Goal: Entertainment & Leisure: Consume media (video, audio)

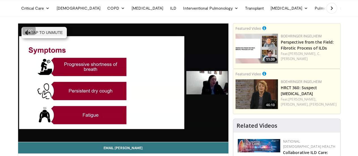
scroll to position [23, 0]
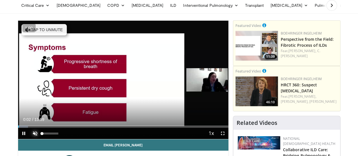
click at [29, 139] on span "Video Player" at bounding box center [34, 133] width 11 height 11
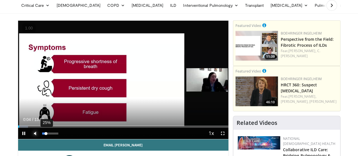
click at [42, 134] on div "25%" at bounding box center [50, 134] width 16 height 2
click at [42, 134] on div "Volume Level" at bounding box center [44, 134] width 4 height 2
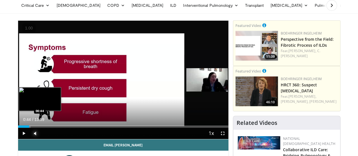
click at [18, 128] on div "Loaded : 5.95% 00:44 00:44" at bounding box center [123, 126] width 210 height 2
click at [23, 128] on div "Progress Bar" at bounding box center [33, 126] width 23 height 2
click at [31, 128] on div "Loaded : 16.66% 01:38 01:38" at bounding box center [123, 126] width 210 height 2
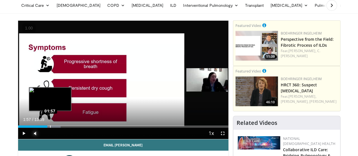
click at [36, 128] on div "Loaded : 20.23% 01:57 01:57" at bounding box center [123, 126] width 210 height 2
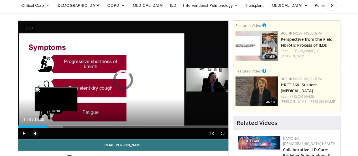
click at [42, 128] on div "Loaded : 21.42% 01:58 02:18" at bounding box center [123, 126] width 210 height 2
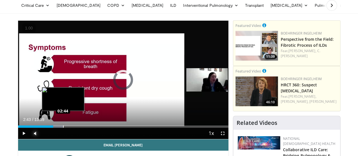
click at [63, 128] on div "Progress Bar" at bounding box center [63, 126] width 1 height 2
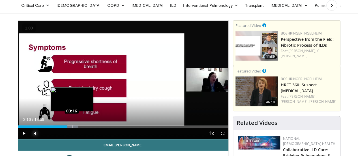
click at [57, 128] on div "Loaded : 28.56% 03:16 03:16" at bounding box center [123, 126] width 210 height 2
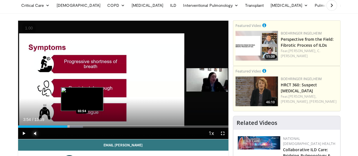
click at [68, 128] on div "Loaded : 30.94% 03:17 03:54" at bounding box center [123, 126] width 210 height 2
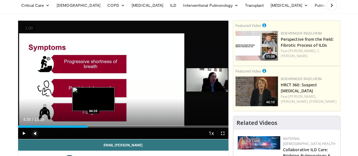
click at [79, 128] on div "Loaded : 33.32% 04:35 04:35" at bounding box center [123, 126] width 210 height 2
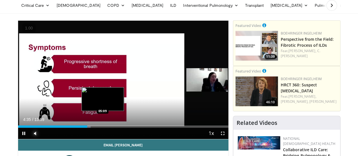
click at [88, 128] on div "Loaded : 34.51% 04:36 05:09" at bounding box center [123, 126] width 210 height 2
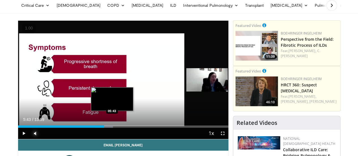
click at [98, 128] on div "Progress Bar" at bounding box center [105, 126] width 18 height 2
click at [103, 128] on div "Progress Bar" at bounding box center [109, 126] width 24 height 2
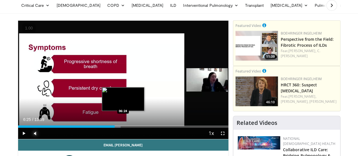
click at [109, 128] on div "Loaded : 48.79% 06:25 06:24" at bounding box center [123, 126] width 210 height 2
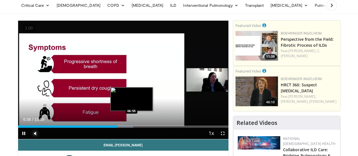
click at [117, 128] on div "Progress Bar" at bounding box center [121, 126] width 24 height 2
click at [121, 136] on video-js "**********" at bounding box center [123, 80] width 210 height 119
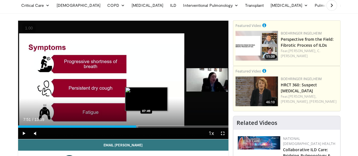
click at [133, 128] on div "Loaded : 57.12% 07:51 07:49" at bounding box center [123, 126] width 210 height 2
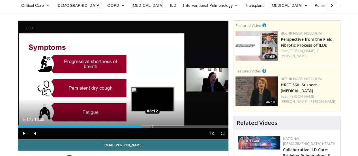
click at [138, 128] on div "Loaded : 63.07% 08:12 08:12" at bounding box center [123, 124] width 210 height 5
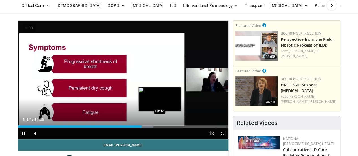
click at [145, 128] on div "Loaded : 64.26% 08:12 08:37" at bounding box center [123, 124] width 210 height 5
click at [149, 128] on div "Loaded : 69.02% 08:39 08:52" at bounding box center [123, 124] width 210 height 5
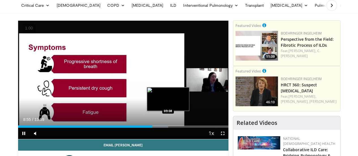
click at [154, 128] on div "Loaded : 71.40% 08:55 09:08" at bounding box center [123, 124] width 210 height 5
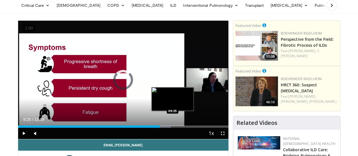
click at [158, 128] on div "Loaded : 72.59% 09:09 09:25" at bounding box center [123, 124] width 210 height 5
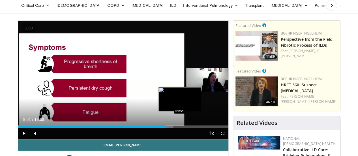
click at [165, 128] on div "Loaded : 73.78% 09:51 09:51" at bounding box center [123, 124] width 210 height 5
click at [174, 128] on div "Progress Bar" at bounding box center [168, 126] width 19 height 2
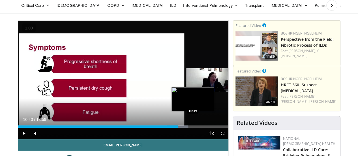
click at [178, 128] on div "Loaded : 80.92% 10:23 10:39" at bounding box center [123, 126] width 210 height 2
click at [188, 128] on div "Loaded : 84.62% 11:15 11:15" at bounding box center [123, 124] width 210 height 5
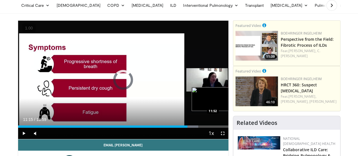
click at [198, 128] on div "Loaded : 85.68% 11:15 11:52" at bounding box center [123, 124] width 210 height 5
click at [205, 128] on div "Loaded : 88.20% 12:17 12:17" at bounding box center [123, 126] width 210 height 2
click at [216, 128] on div "Loaded : 90.44% 12:58 12:55" at bounding box center [123, 126] width 210 height 2
click at [225, 128] on div "Loaded : 0.00% 12:58 13:28" at bounding box center [123, 126] width 210 height 2
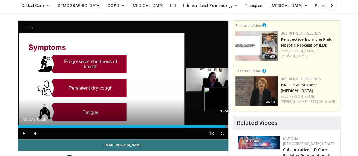
click at [228, 128] on div "Loaded : 100.00% 13:47 13:47" at bounding box center [123, 124] width 210 height 5
drag, startPoint x: 7, startPoint y: 143, endPoint x: 10, endPoint y: 141, distance: 3.5
click at [18, 139] on span "Video Player" at bounding box center [23, 133] width 11 height 11
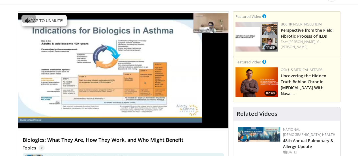
scroll to position [31, 0]
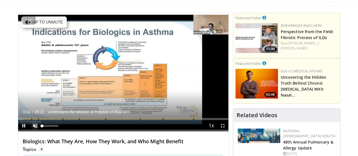
click at [21, 132] on video-js "**********" at bounding box center [123, 72] width 210 height 119
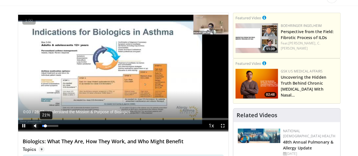
click at [42, 127] on div "21%" at bounding box center [50, 126] width 16 height 2
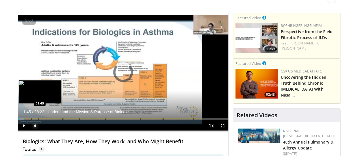
click at [18, 120] on div "Loaded : 2.93% 00:08" at bounding box center [123, 119] width 210 height 2
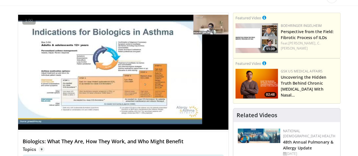
click at [20, 129] on video-js "**********" at bounding box center [123, 72] width 210 height 119
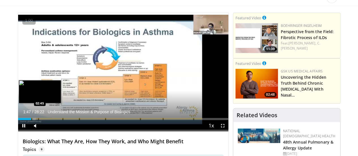
click at [26, 120] on div "Loaded : 8.21% 01:47 02:45" at bounding box center [123, 117] width 210 height 5
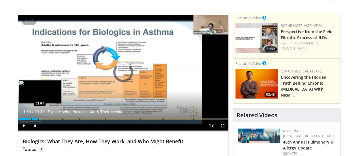
click at [20, 120] on div "01:59" at bounding box center [28, 119] width 21 height 2
click at [25, 120] on div "Loaded : 12.31% 02:35" at bounding box center [123, 119] width 210 height 2
click at [27, 120] on div "Loaded : 13.49% 02:52" at bounding box center [123, 119] width 210 height 2
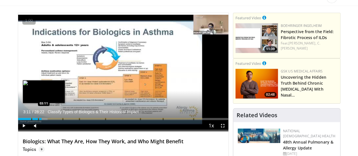
click at [29, 120] on div "Loaded : 14.07% 03:11" at bounding box center [123, 119] width 210 height 2
click at [32, 120] on div "Loaded : 15.25% 03:17" at bounding box center [123, 119] width 210 height 2
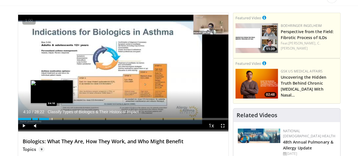
click at [37, 120] on div "Loaded : 15.83% 04:07" at bounding box center [123, 119] width 210 height 2
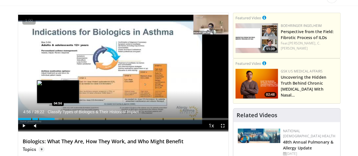
click at [47, 120] on div "Progress Bar" at bounding box center [53, 119] width 12 height 2
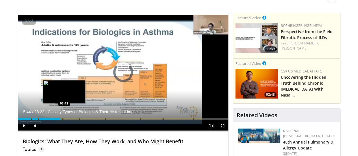
click at [50, 120] on div "Loaded : 19.98% 04:57" at bounding box center [123, 119] width 210 height 2
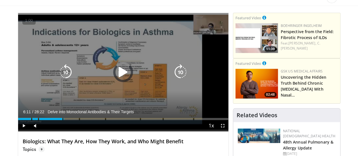
click at [54, 120] on div "Loaded : 21.70% 06:11" at bounding box center [123, 119] width 210 height 2
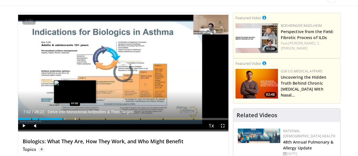
click at [61, 120] on div "Loaded : 22.87% 07:00" at bounding box center [123, 119] width 210 height 2
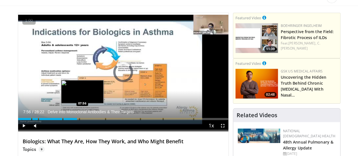
click at [68, 120] on div "Loaded : 0.00% 07:56" at bounding box center [123, 119] width 210 height 2
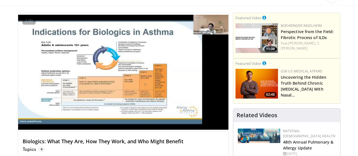
click at [75, 129] on video-js "**********" at bounding box center [123, 72] width 210 height 119
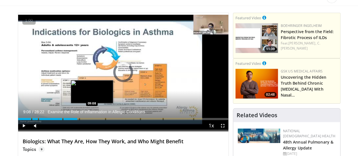
click at [78, 120] on div "Loaded : 0.00% 08:00" at bounding box center [123, 119] width 210 height 2
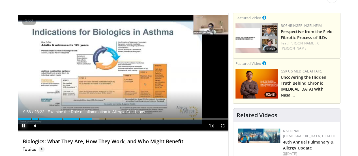
click at [18, 131] on span "Video Player" at bounding box center [23, 125] width 11 height 11
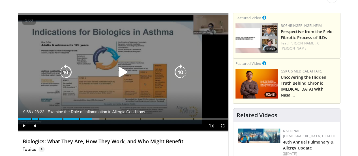
click at [104, 71] on div "10 seconds Tap to unmute" at bounding box center [123, 72] width 210 height 118
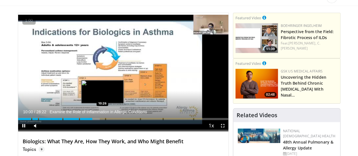
click at [88, 120] on div "Loaded : 38.78% 10:00 10:26" at bounding box center [123, 117] width 210 height 5
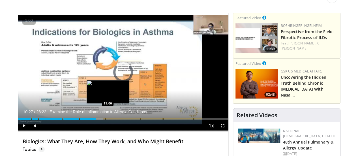
click at [93, 120] on div "Loaded : 40.47% 10:28" at bounding box center [123, 119] width 210 height 2
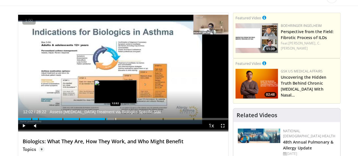
click at [101, 120] on div "Loaded : 45.75% 12:02" at bounding box center [123, 119] width 210 height 2
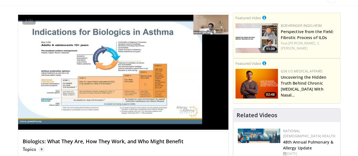
click at [104, 129] on div "10 seconds Tap to unmute" at bounding box center [123, 72] width 210 height 118
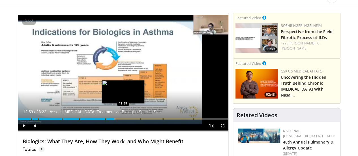
click at [109, 120] on div "Progress Bar" at bounding box center [110, 119] width 12 height 2
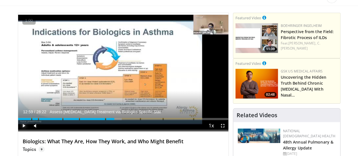
click at [18, 131] on span "Video Player" at bounding box center [23, 125] width 11 height 11
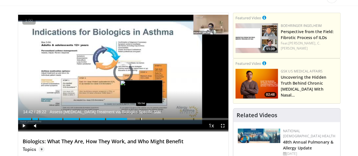
click at [127, 120] on div "Loaded : 55.73% 14:42" at bounding box center [123, 119] width 210 height 2
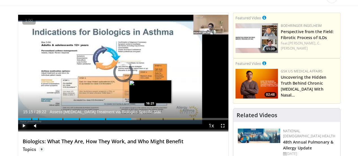
click at [136, 120] on div "Loaded : 56.31% 15:15" at bounding box center [123, 119] width 210 height 2
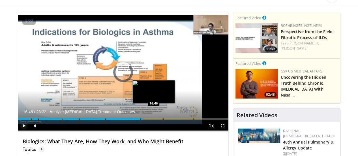
click at [139, 120] on div "Loaded : 58.07% 16:48" at bounding box center [123, 119] width 210 height 2
click at [145, 120] on div "Loaded : 61.10% 16:50" at bounding box center [123, 119] width 210 height 2
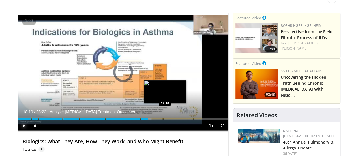
click at [151, 120] on div "Loaded : 63.45% 17:30" at bounding box center [123, 119] width 210 height 2
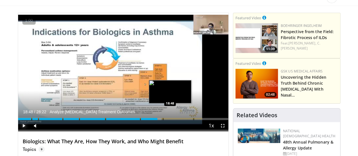
click at [156, 120] on div "Loaded : 68.05% 18:48 18:48" at bounding box center [123, 117] width 210 height 5
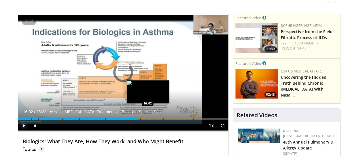
click at [133, 120] on div "Loaded : 0.00% 16:02" at bounding box center [123, 119] width 210 height 2
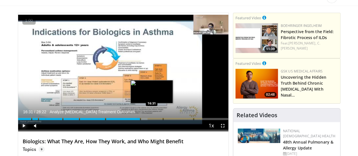
click at [137, 120] on div "Loaded : 61.59% 16:31 16:31" at bounding box center [123, 117] width 210 height 5
click at [143, 120] on div "Loaded : 62.18% 17:11" at bounding box center [123, 119] width 210 height 2
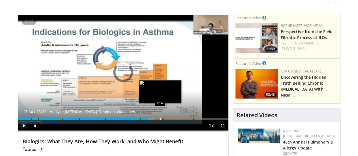
click at [146, 120] on div "Loaded : 64.53% 17:34" at bounding box center [123, 119] width 210 height 2
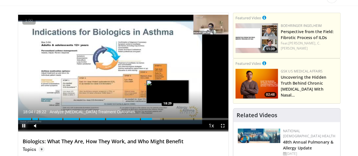
click at [153, 120] on div "Loaded : 67.46% 18:04 18:29" at bounding box center [123, 117] width 210 height 5
click at [157, 120] on div "Loaded : 68.74% 18:30 18:54" at bounding box center [123, 117] width 210 height 5
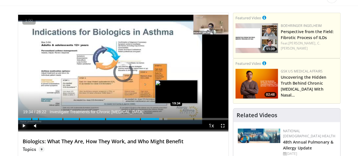
click at [162, 120] on div "Loaded : 70.98% 19:34 19:34" at bounding box center [123, 117] width 210 height 5
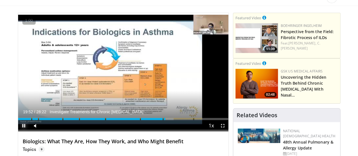
click at [18, 131] on span "Video Player" at bounding box center [23, 125] width 11 height 11
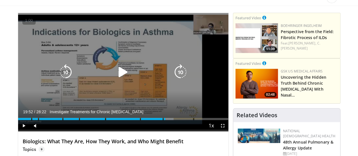
click at [117, 77] on icon "Video Player" at bounding box center [123, 72] width 16 height 16
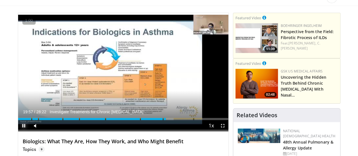
click at [18, 131] on span "Video Player" at bounding box center [23, 125] width 11 height 11
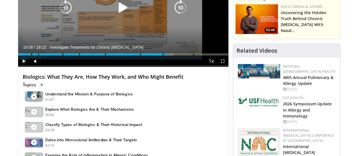
scroll to position [0, 0]
